Goal: Go to known website: Access a specific website the user already knows

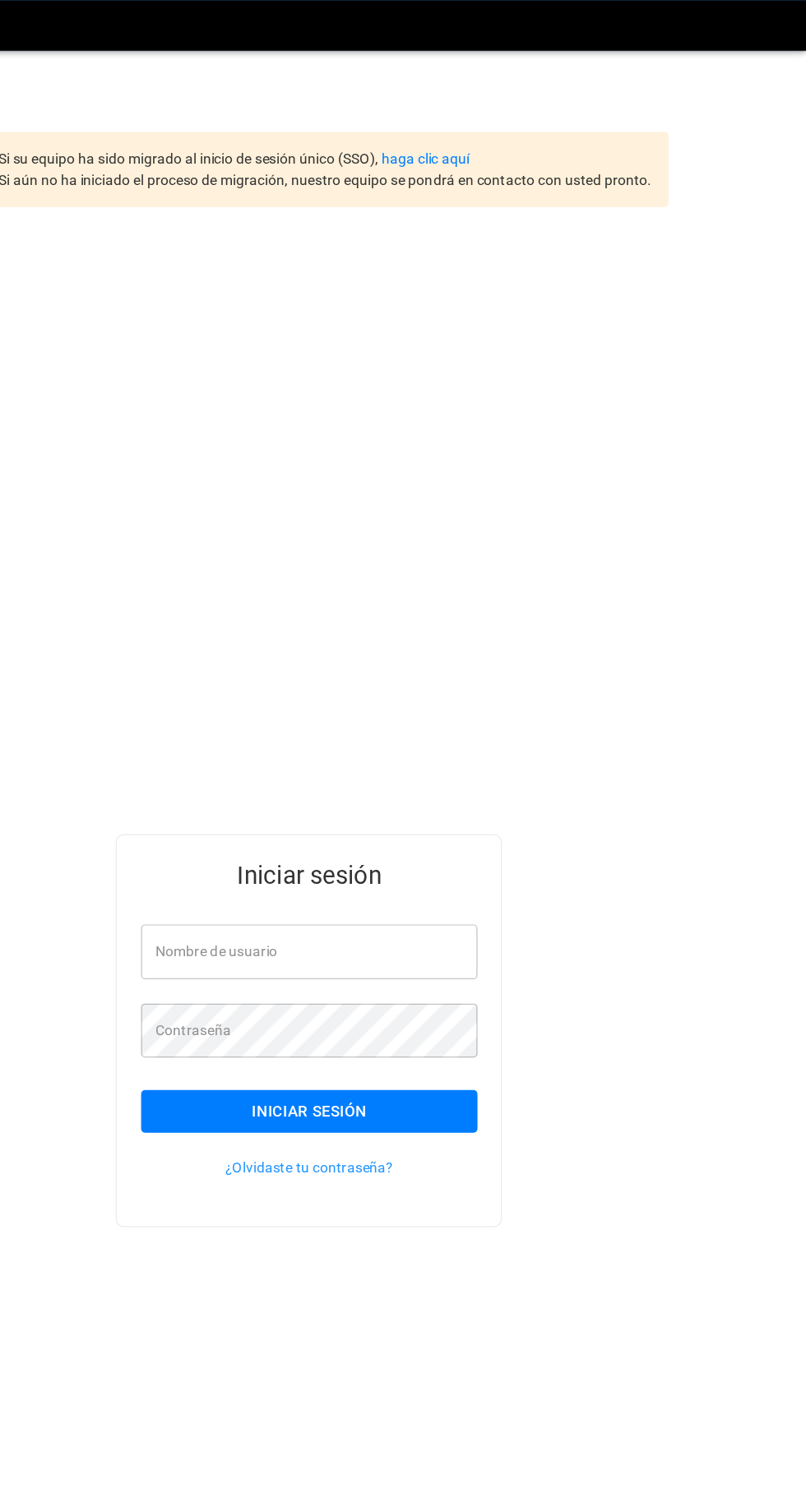
click at [491, 792] on input "Nombre de usuario" at bounding box center [404, 770] width 272 height 44
type input "**********"
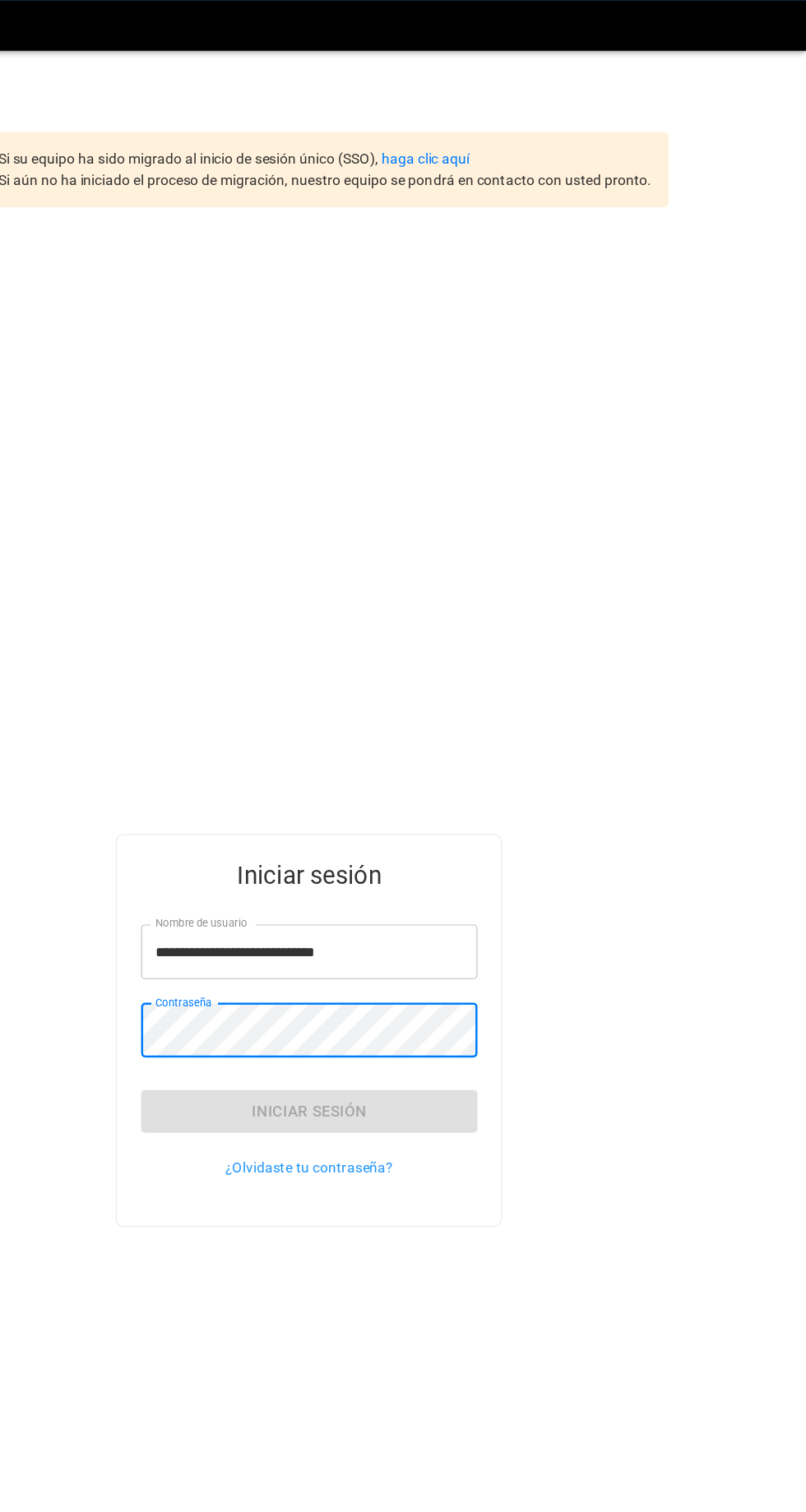
click at [682, 932] on div "**********" at bounding box center [403, 860] width 806 height 1386
